Goal: Check status

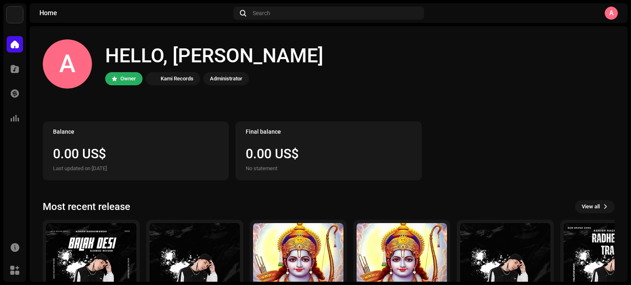
click at [520, 63] on div "A HELLO, Ashish Owner Kami Records Administrator" at bounding box center [329, 63] width 572 height 49
click at [14, 96] on span at bounding box center [15, 93] width 8 height 7
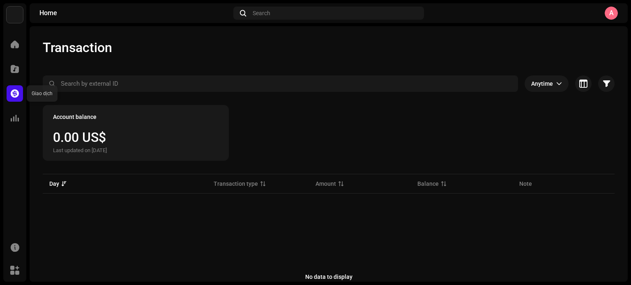
click at [12, 93] on span at bounding box center [15, 93] width 8 height 7
click at [12, 72] on span at bounding box center [15, 69] width 8 height 7
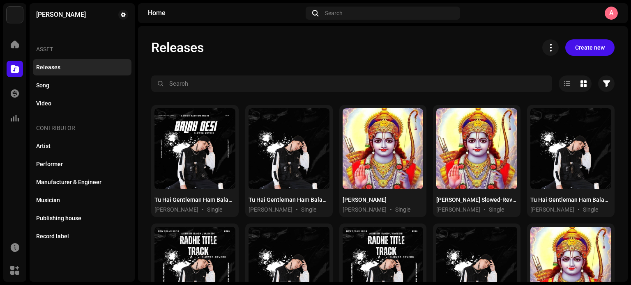
click at [62, 68] on div "Releases" at bounding box center [82, 67] width 92 height 7
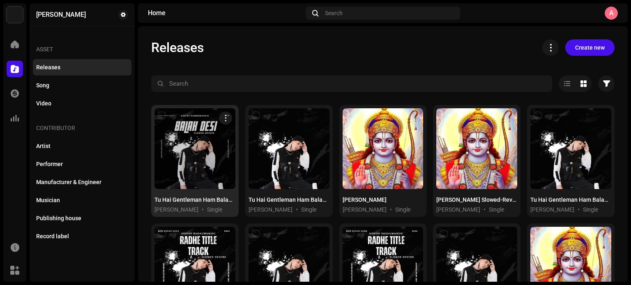
click at [195, 167] on div at bounding box center [194, 148] width 81 height 81
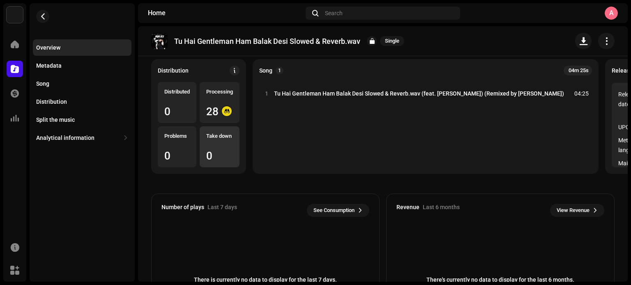
scroll to position [82, 0]
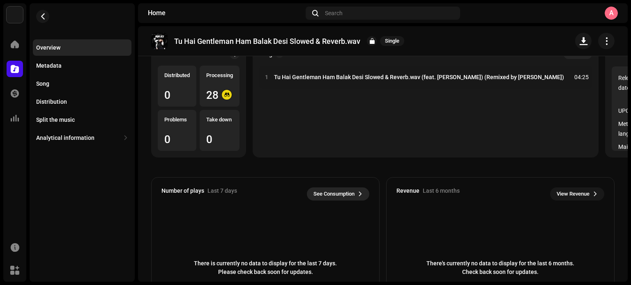
click at [337, 197] on font "See Consumption" at bounding box center [333, 194] width 41 height 6
